Goal: Transaction & Acquisition: Purchase product/service

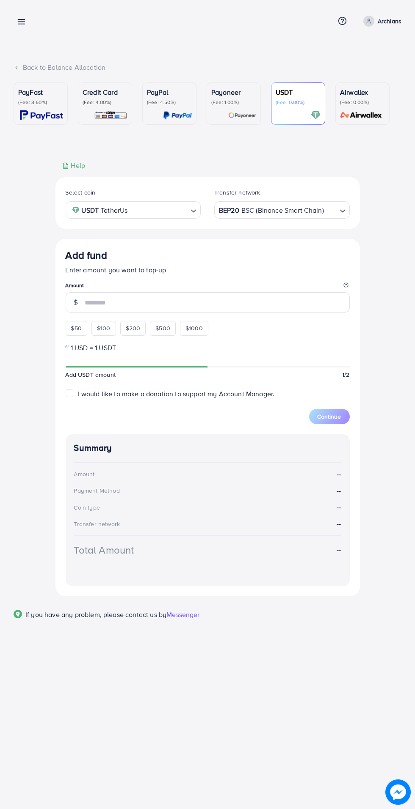
click at [21, 24] on line at bounding box center [21, 24] width 7 height 0
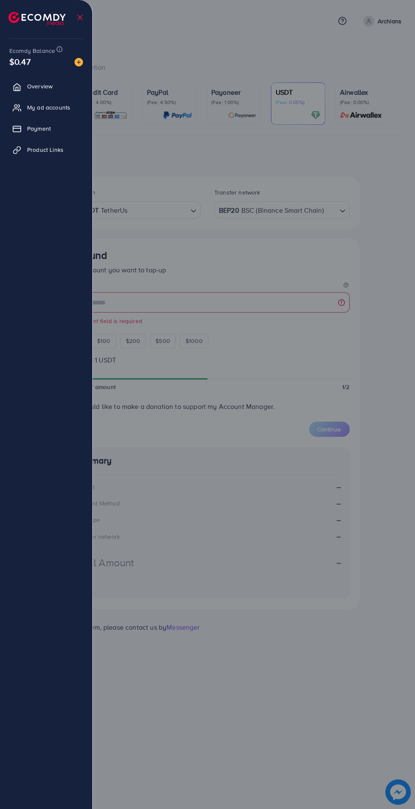
click at [174, 38] on div at bounding box center [207, 485] width 415 height 971
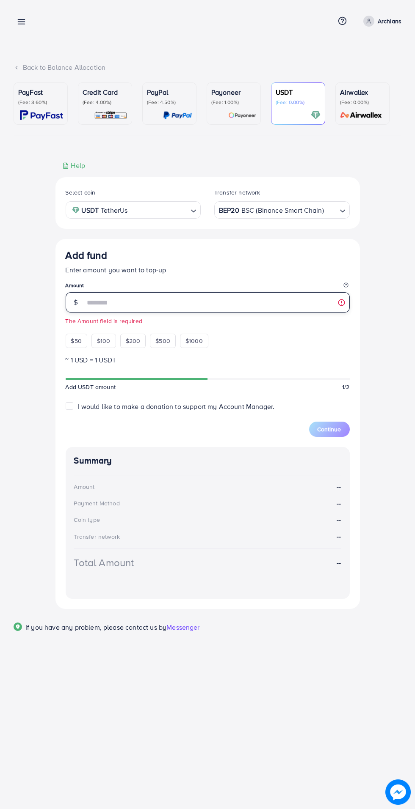
click at [185, 301] on input "number" at bounding box center [217, 302] width 264 height 20
type input "***"
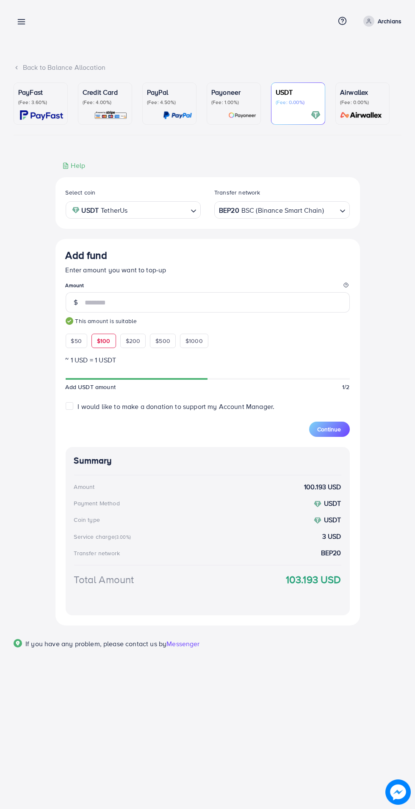
click at [337, 428] on span "Continue" at bounding box center [329, 429] width 24 height 8
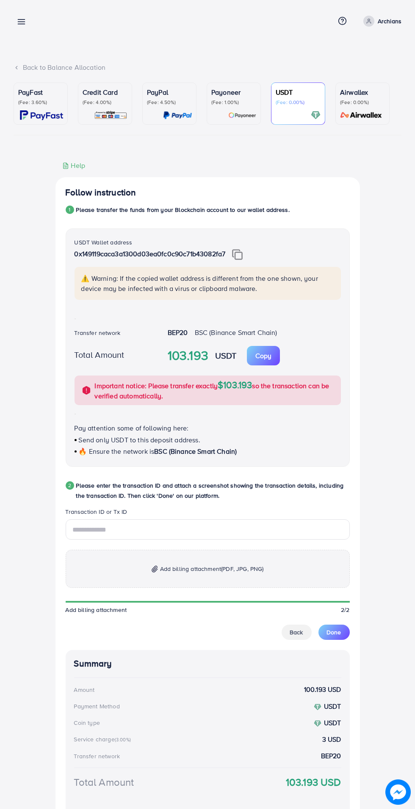
click at [25, 17] on icon at bounding box center [21, 21] width 9 height 9
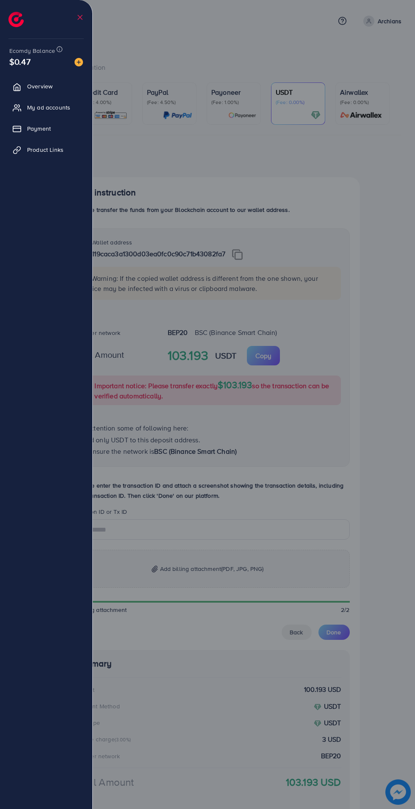
click at [154, 15] on div at bounding box center [207, 485] width 415 height 971
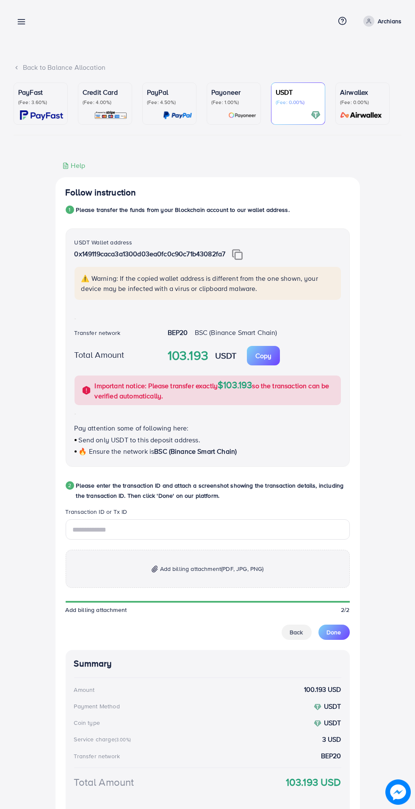
click at [240, 256] on img at bounding box center [237, 254] width 11 height 11
click at [158, 528] on input "text" at bounding box center [208, 530] width 284 height 20
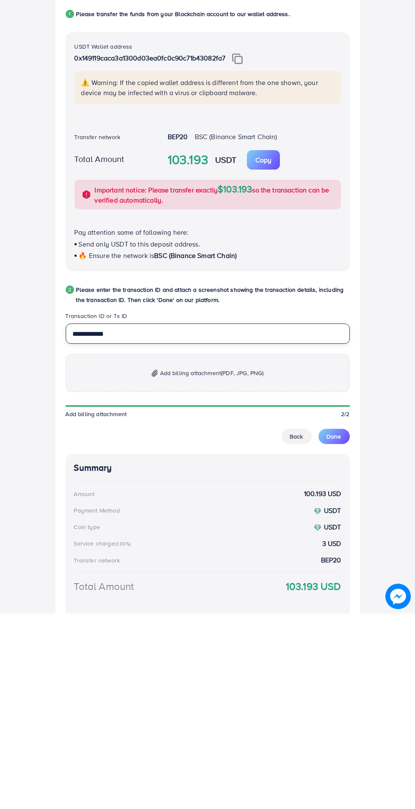
type input "**********"
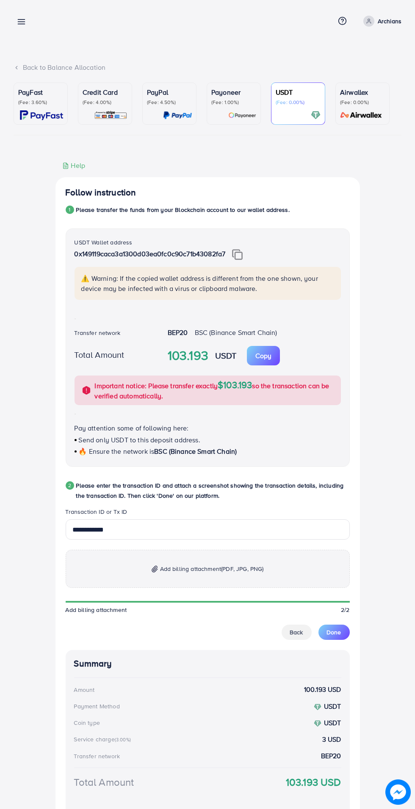
click at [206, 576] on p "Add billing attachment (PDF, JPG, PNG)" at bounding box center [208, 569] width 284 height 38
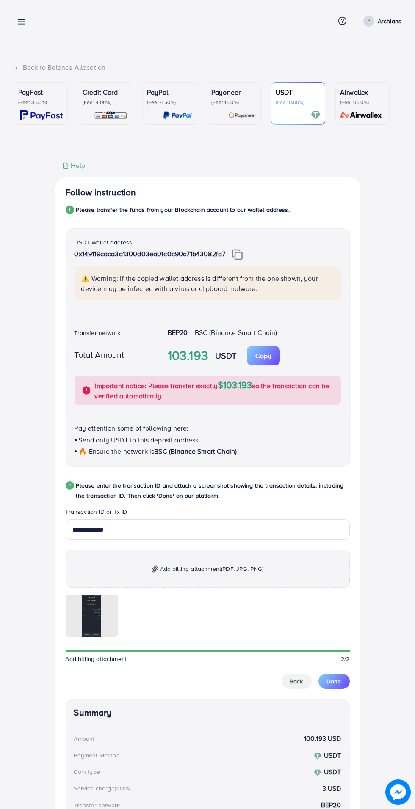
click at [335, 685] on span "Done" at bounding box center [334, 681] width 14 height 8
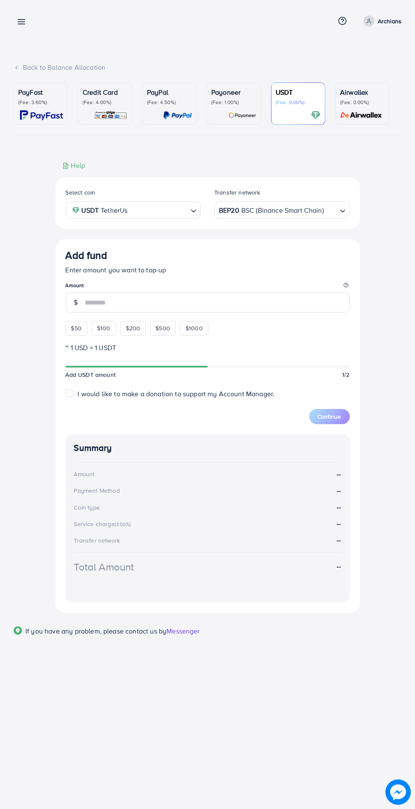
click at [21, 24] on line at bounding box center [21, 24] width 7 height 0
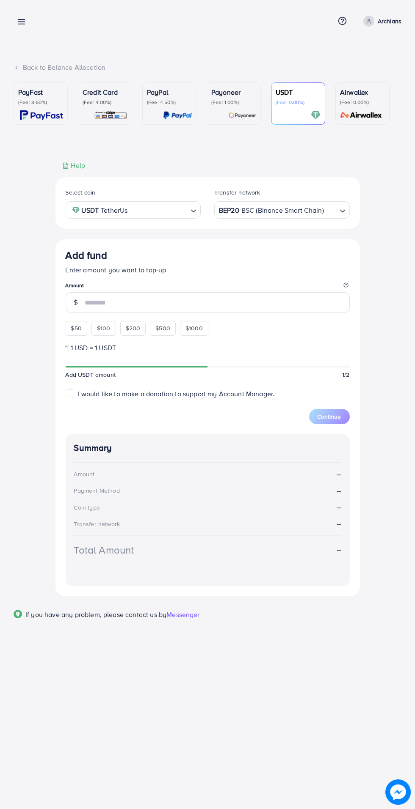
click at [30, 40] on div "Back to Balance Allocation PayFast (Fee: 3.60%) Credit Card (Fee: 4.00%) PayPal…" at bounding box center [207, 327] width 415 height 654
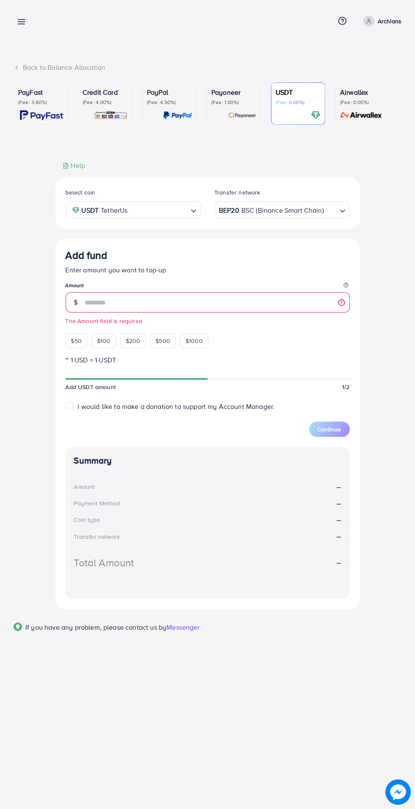
click at [22, 24] on line at bounding box center [21, 24] width 7 height 0
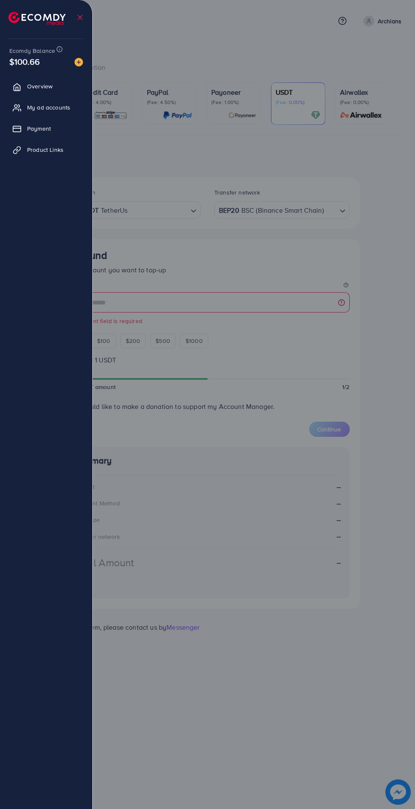
click at [204, 45] on div at bounding box center [207, 485] width 415 height 971
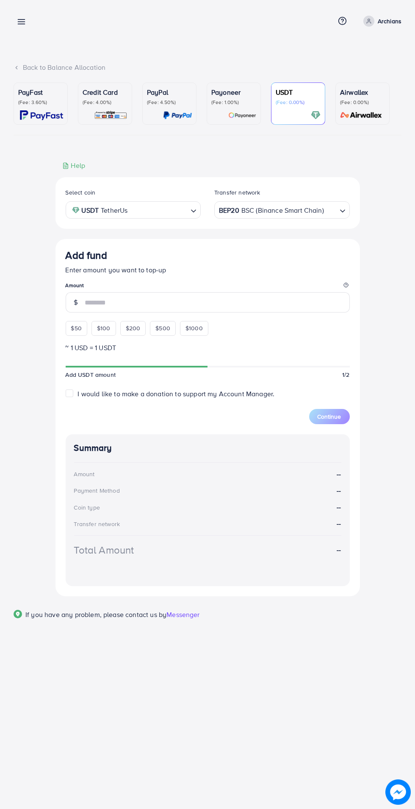
click at [21, 20] on icon at bounding box center [21, 21] width 9 height 9
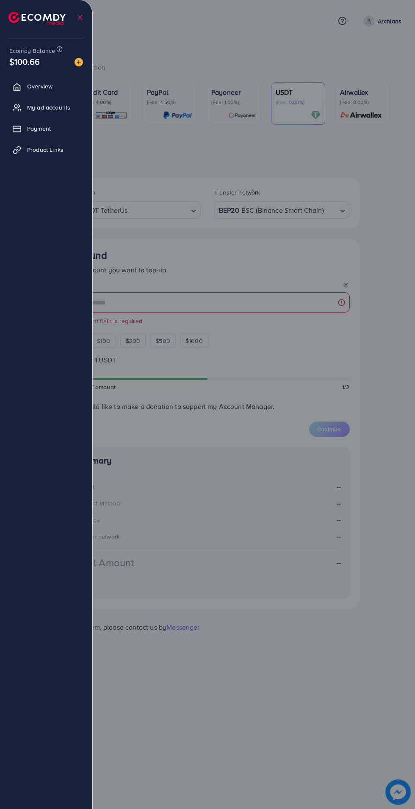
click at [60, 108] on span "My ad accounts" at bounding box center [48, 107] width 43 height 8
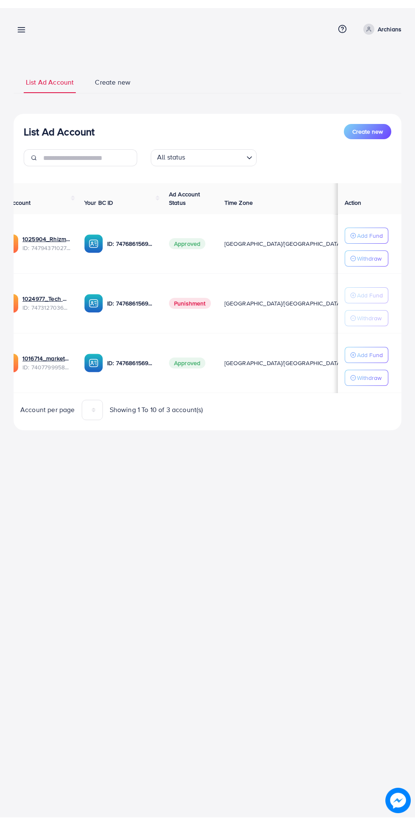
scroll to position [0, 17]
